Goal: Task Accomplishment & Management: Use online tool/utility

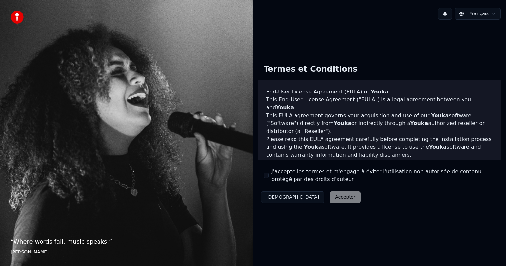
click at [315, 196] on div "Décliner Accepter" at bounding box center [310, 197] width 105 height 17
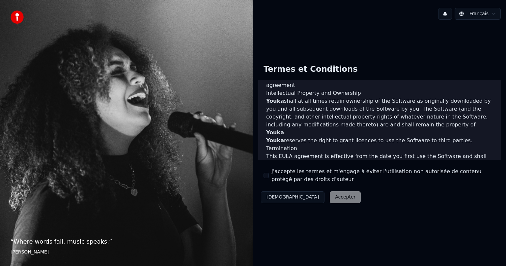
scroll to position [355, 0]
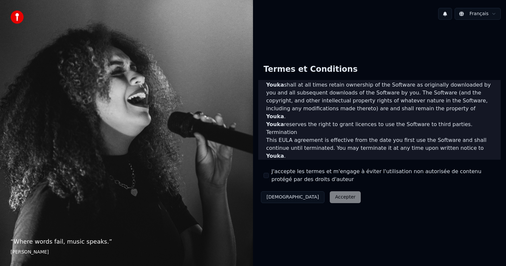
click at [305, 194] on div "Décliner Accepter" at bounding box center [310, 197] width 105 height 17
click at [310, 195] on div "Décliner Accepter" at bounding box center [310, 197] width 105 height 17
click at [17, 17] on img at bounding box center [17, 17] width 13 height 13
click at [339, 13] on div "Français" at bounding box center [379, 14] width 253 height 22
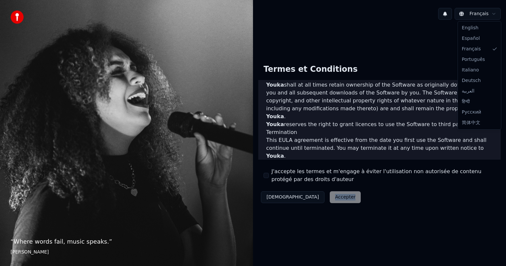
click at [471, 12] on html "“ Where words fail, music speaks. ” Hans Christian Andersen Français Termes et …" at bounding box center [253, 133] width 506 height 266
click at [475, 12] on html "“ Where words fail, music speaks. ” Hans Christian Andersen Français Termes et …" at bounding box center [253, 133] width 506 height 266
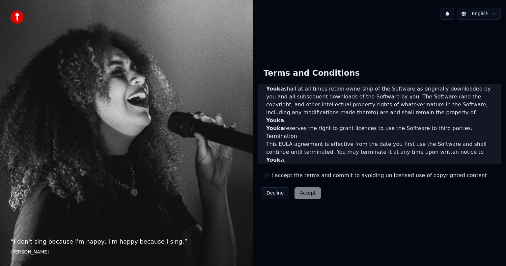
click at [305, 191] on div "Decline Accept" at bounding box center [290, 193] width 65 height 17
click at [303, 195] on div "Decline Accept" at bounding box center [290, 193] width 65 height 17
click at [272, 190] on button "Decline" at bounding box center [275, 193] width 28 height 12
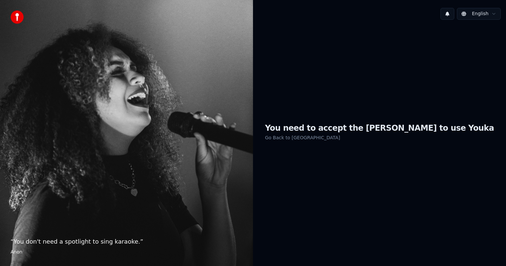
click at [303, 133] on div "You need to accept the EULA to use Youka Go Back to EULA" at bounding box center [379, 132] width 253 height 215
click at [331, 140] on link "Go Back to EULA" at bounding box center [302, 137] width 75 height 11
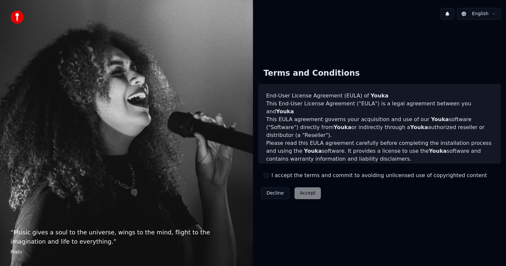
click at [303, 193] on div "Decline Accept" at bounding box center [290, 193] width 65 height 17
click at [307, 190] on div "Decline Accept" at bounding box center [290, 193] width 65 height 17
click at [309, 187] on div "Decline Accept" at bounding box center [290, 193] width 65 height 17
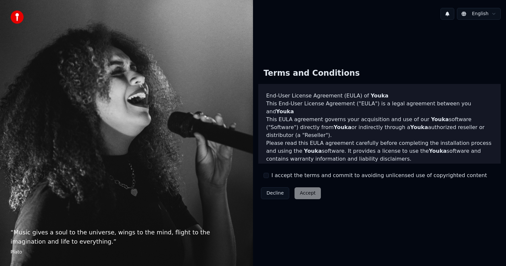
click at [304, 193] on div "Decline Accept" at bounding box center [290, 193] width 65 height 17
click at [450, 13] on button at bounding box center [447, 14] width 14 height 12
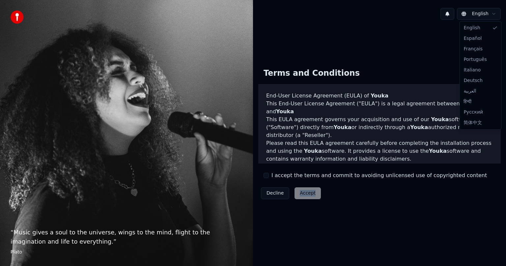
click at [468, 14] on html "“ Music gives a soul to the universe, wings to the mind, flight to the imaginat…" at bounding box center [253, 133] width 506 height 266
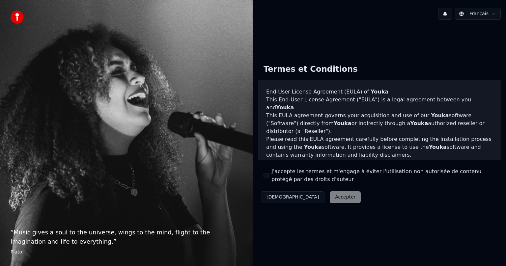
click at [300, 173] on label "J'accepte les termes et m'engage à éviter l'utilisation non autorisée de conten…" at bounding box center [383, 176] width 224 height 16
click at [269, 173] on button "J'accepte les termes et m'engage à éviter l'utilisation non autorisée de conten…" at bounding box center [265, 175] width 5 height 5
click at [330, 196] on button "Accepter" at bounding box center [345, 197] width 31 height 12
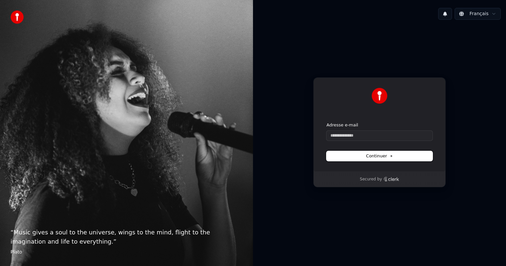
click at [380, 156] on span "Continuer" at bounding box center [379, 156] width 27 height 6
click at [378, 179] on p "Secured by" at bounding box center [371, 179] width 22 height 5
click at [347, 132] on input "Adresse e-mail" at bounding box center [379, 136] width 106 height 10
click at [374, 153] on span "Continuer" at bounding box center [379, 156] width 27 height 6
type input "**********"
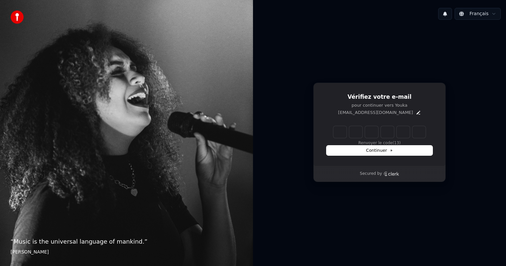
click at [368, 131] on input "Enter verification code" at bounding box center [379, 132] width 92 height 12
paste input "******"
type input "******"
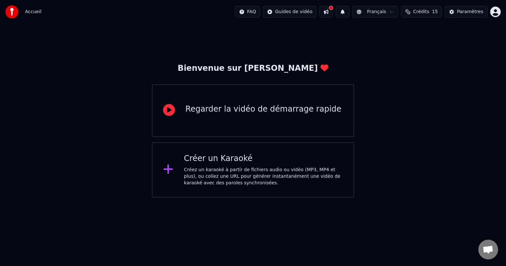
click at [225, 109] on div "Regarder la vidéo de démarrage rapide" at bounding box center [263, 109] width 156 height 11
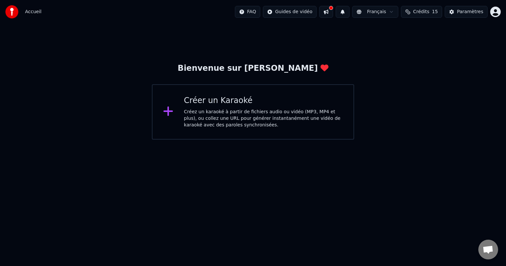
click at [234, 98] on div "Créer un Karaoké" at bounding box center [263, 100] width 159 height 11
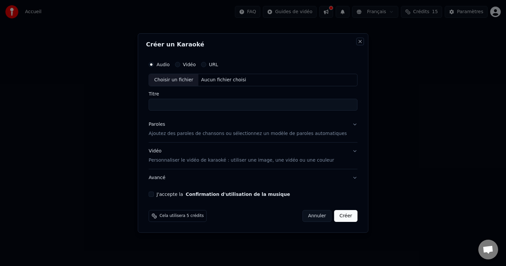
click at [357, 41] on button "Close" at bounding box center [359, 41] width 5 height 5
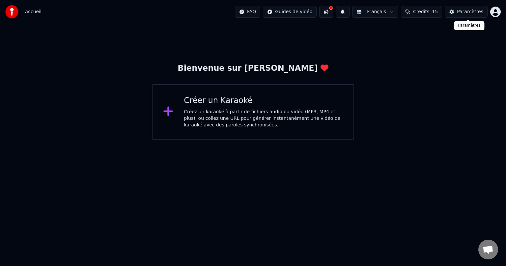
click at [462, 11] on div "Paramètres" at bounding box center [470, 12] width 26 height 7
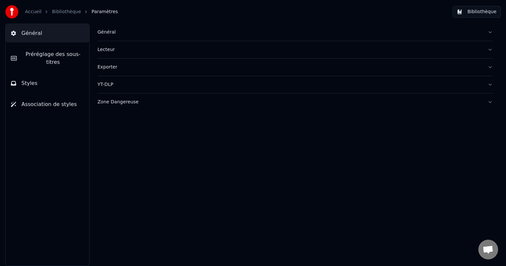
click at [485, 10] on button "Bibliothèque" at bounding box center [476, 12] width 48 height 12
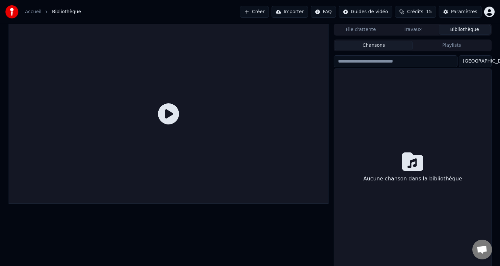
click at [462, 28] on button "Bibliothèque" at bounding box center [465, 30] width 52 height 10
click at [489, 11] on html "Accueil Bibliothèque Créer Importer FAQ Guides de vidéo Crédits 15 Paramètres F…" at bounding box center [253, 133] width 506 height 266
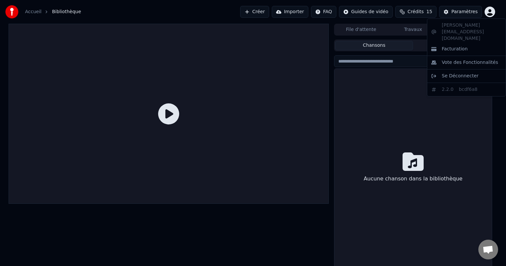
click at [164, 115] on html "Accueil Bibliothèque Créer Importer FAQ Guides de vidéo Crédits 15 Paramètres F…" at bounding box center [253, 133] width 506 height 266
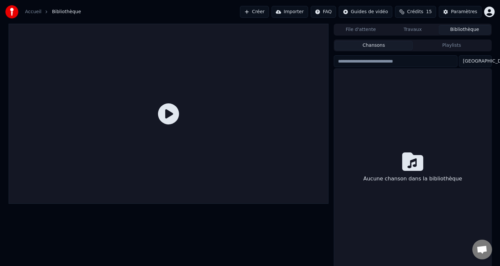
click at [173, 113] on icon at bounding box center [168, 113] width 21 height 21
click at [293, 11] on button "Importer" at bounding box center [290, 12] width 37 height 12
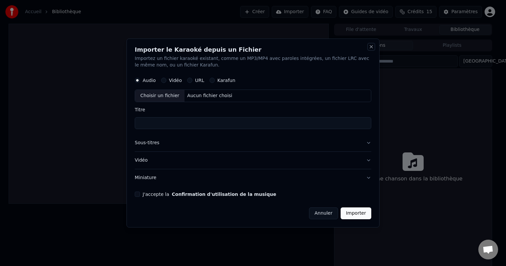
click at [369, 46] on button "Close" at bounding box center [370, 46] width 5 height 5
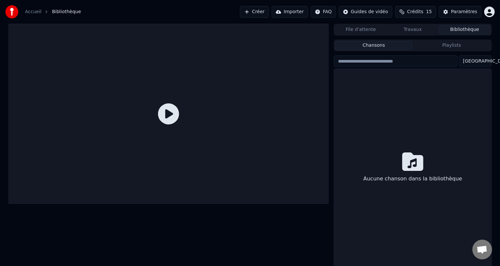
click at [305, 12] on button "Importer" at bounding box center [290, 12] width 37 height 12
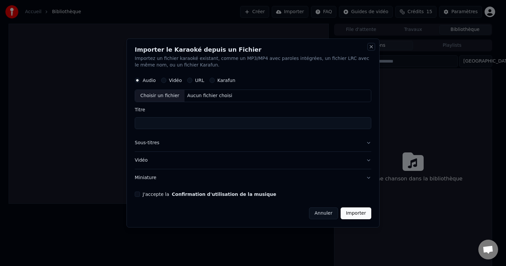
click at [370, 46] on button "Close" at bounding box center [370, 46] width 5 height 5
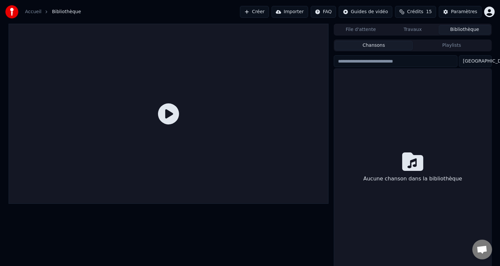
click at [464, 27] on button "Bibliothèque" at bounding box center [465, 30] width 52 height 10
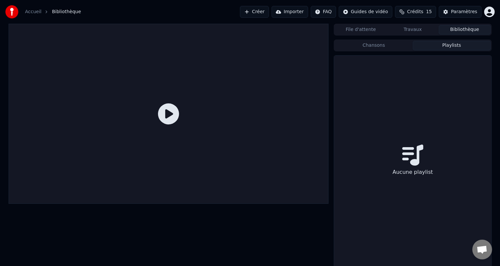
click at [450, 44] on button "Playlists" at bounding box center [452, 46] width 78 height 10
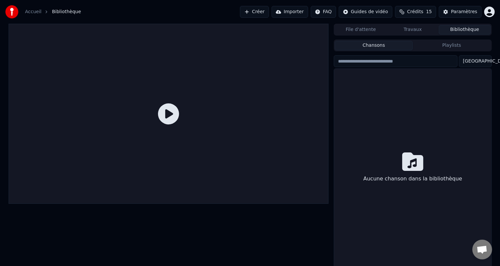
click at [389, 44] on button "Chansons" at bounding box center [374, 46] width 78 height 10
click at [293, 10] on button "Importer" at bounding box center [290, 12] width 37 height 12
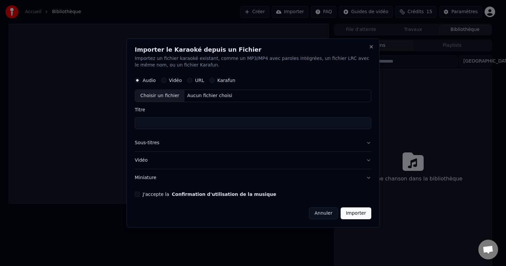
click at [327, 211] on button "Annuler" at bounding box center [323, 213] width 29 height 12
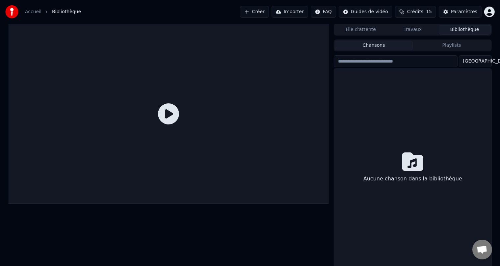
click at [30, 12] on link "Accueil" at bounding box center [33, 12] width 16 height 7
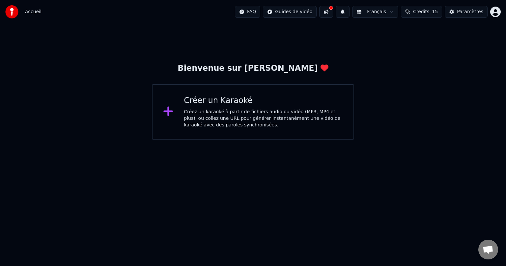
click at [333, 11] on button at bounding box center [326, 12] width 14 height 12
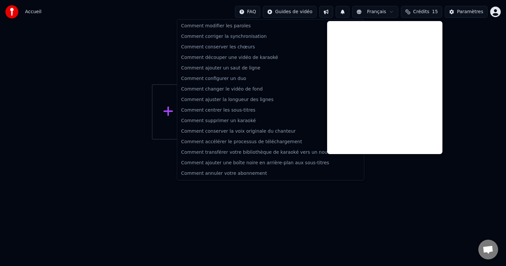
click at [262, 11] on html "Accueil FAQ Guides de vidéo Français Crédits 15 Paramètres Bienvenue sur Youka …" at bounding box center [253, 70] width 506 height 140
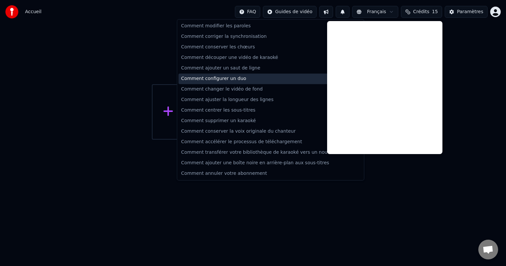
click at [207, 78] on div "Comment configurer un duo" at bounding box center [270, 78] width 184 height 11
